Goal: Communication & Community: Answer question/provide support

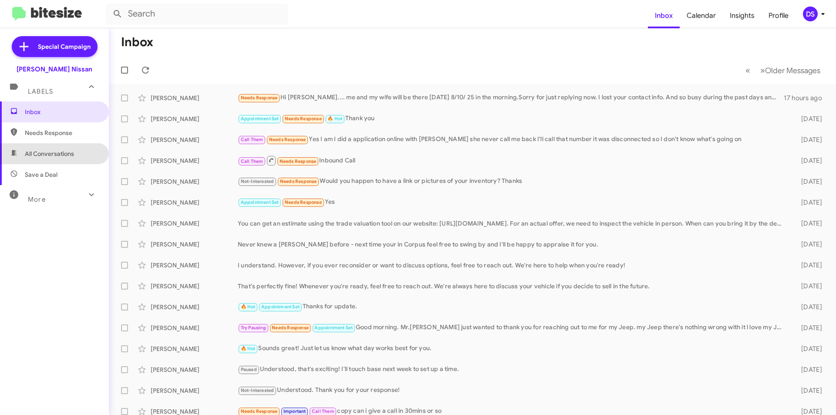
click at [58, 158] on span "All Conversations" at bounding box center [54, 153] width 109 height 21
type input "in:all-conversations"
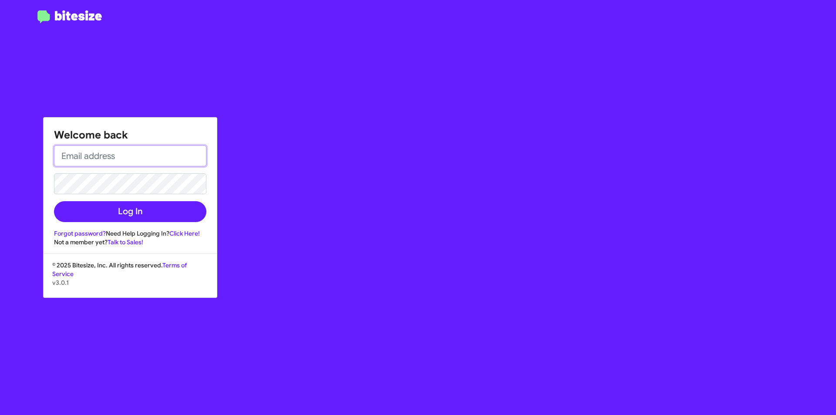
type input "[EMAIL_ADDRESS][DOMAIN_NAME]"
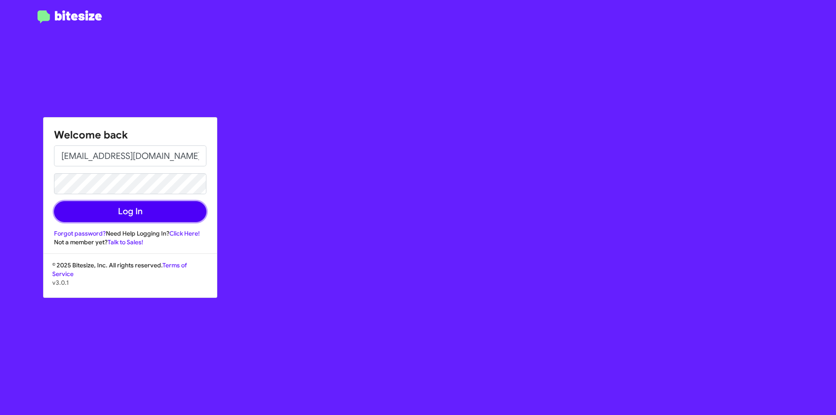
click at [142, 213] on button "Log In" at bounding box center [130, 211] width 152 height 21
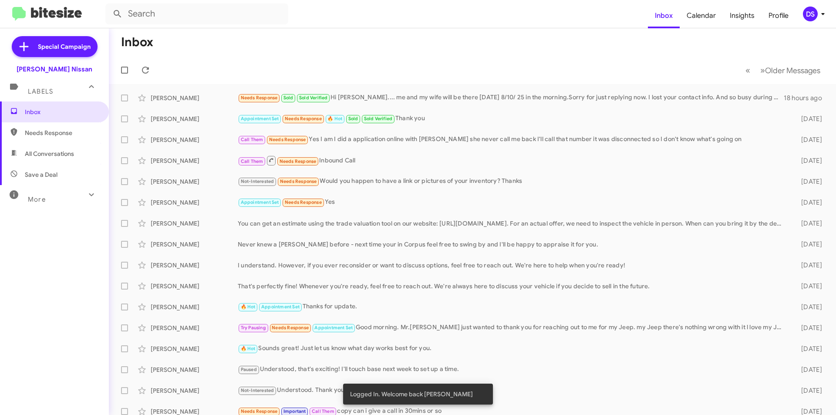
click at [809, 14] on div "DS" at bounding box center [810, 14] width 15 height 15
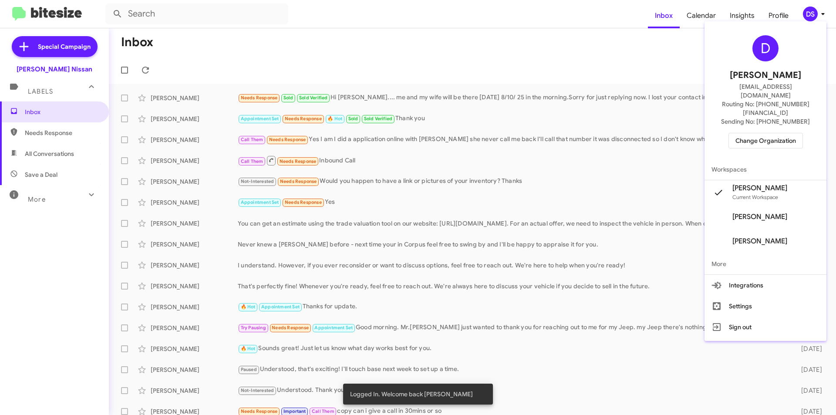
click at [788, 133] on span "Change Organization" at bounding box center [766, 140] width 61 height 15
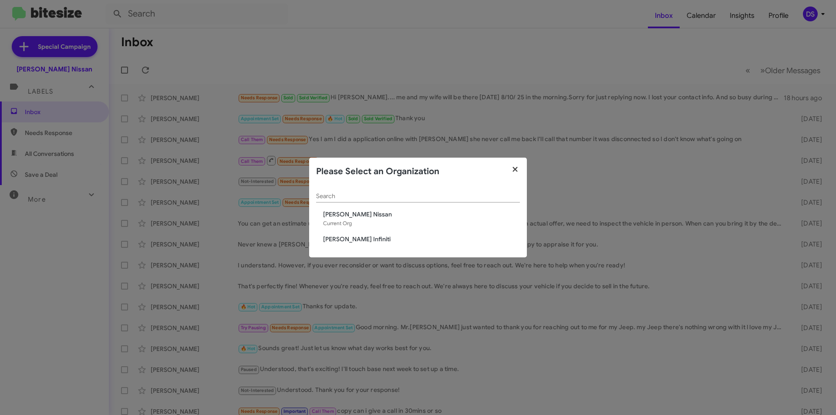
drag, startPoint x: 515, startPoint y: 163, endPoint x: 517, endPoint y: 169, distance: 6.3
click at [516, 167] on button "button" at bounding box center [516, 170] width 24 height 24
